Goal: Navigation & Orientation: Find specific page/section

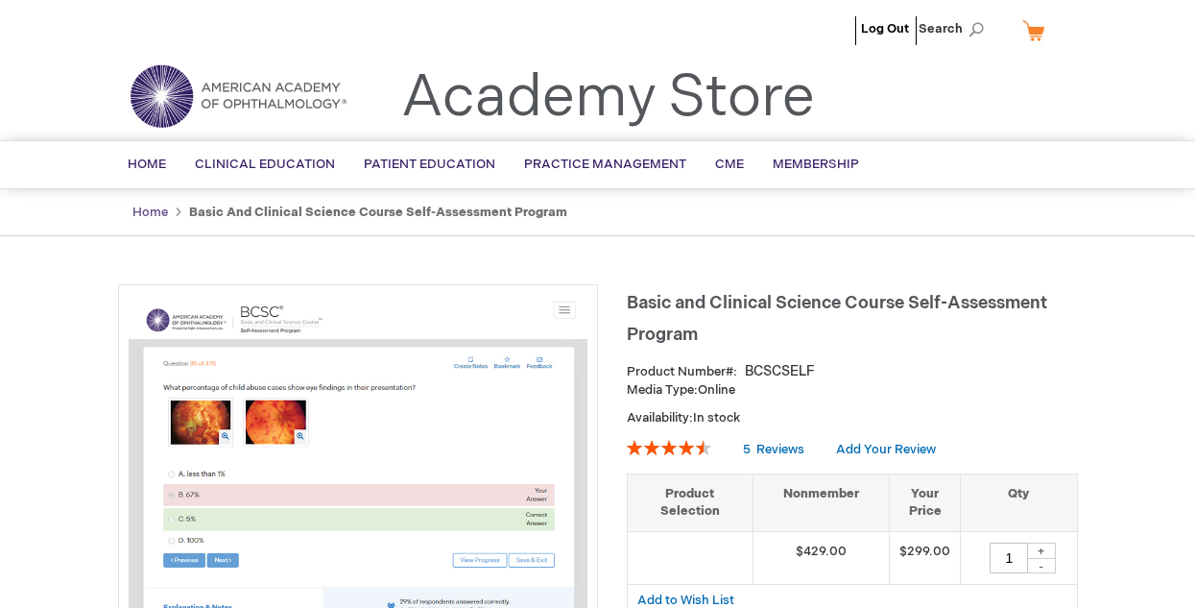
click at [150, 207] on link "Home" at bounding box center [150, 211] width 36 height 15
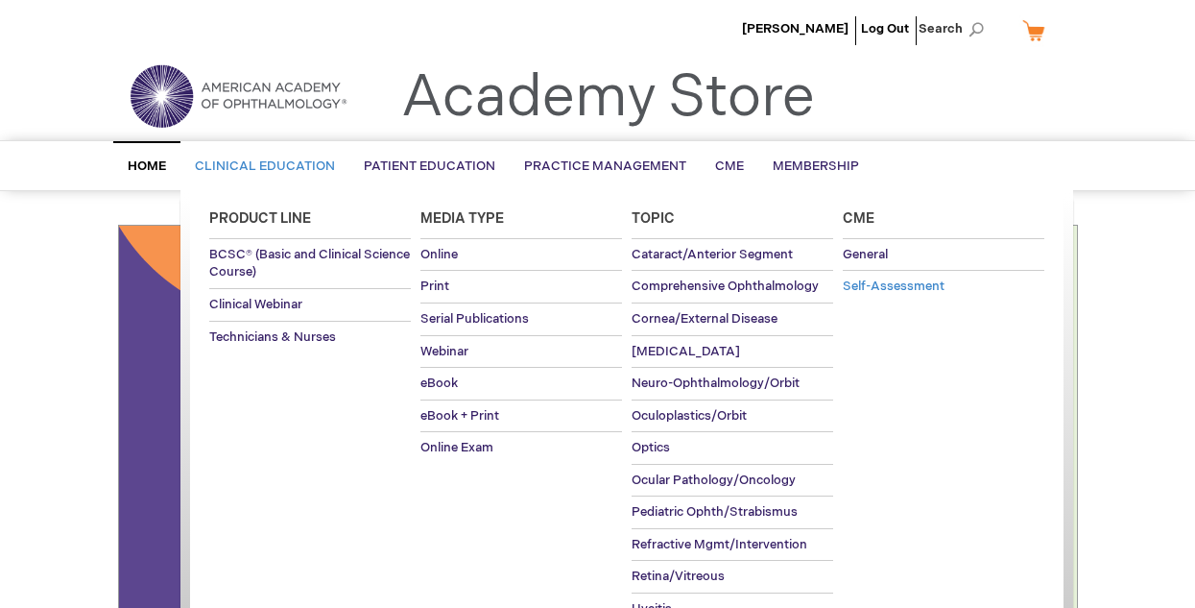
click at [925, 284] on span "Self-Assessment" at bounding box center [894, 285] width 102 height 15
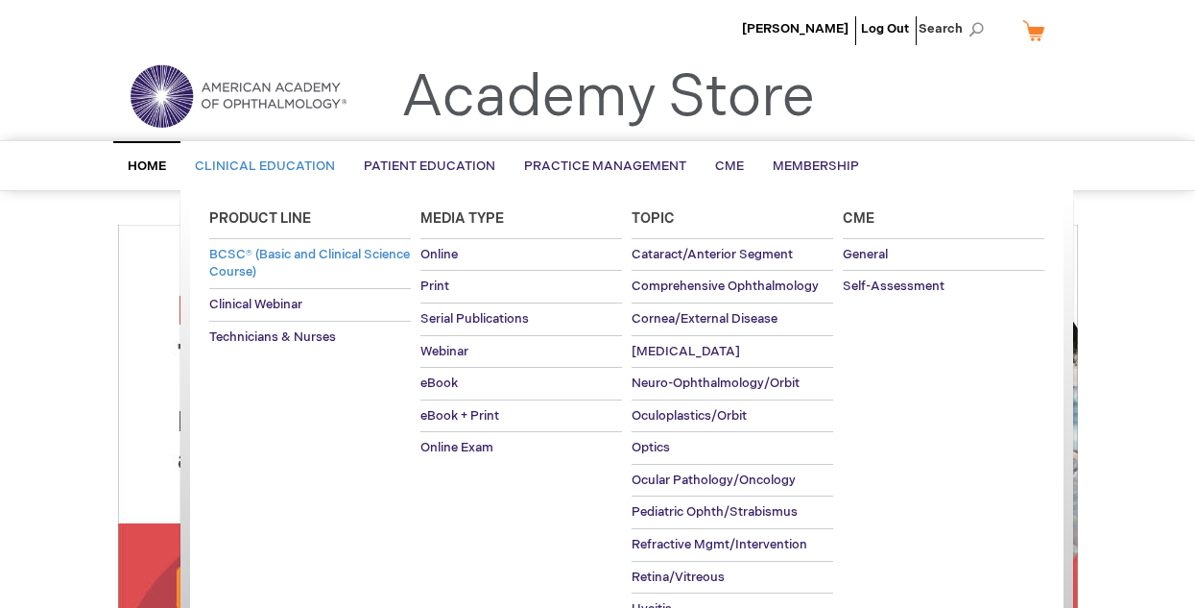
click at [282, 265] on span "BCSC® (Basic and Clinical Science Course)" at bounding box center [309, 264] width 201 height 34
